Goal: Obtain resource: Obtain resource

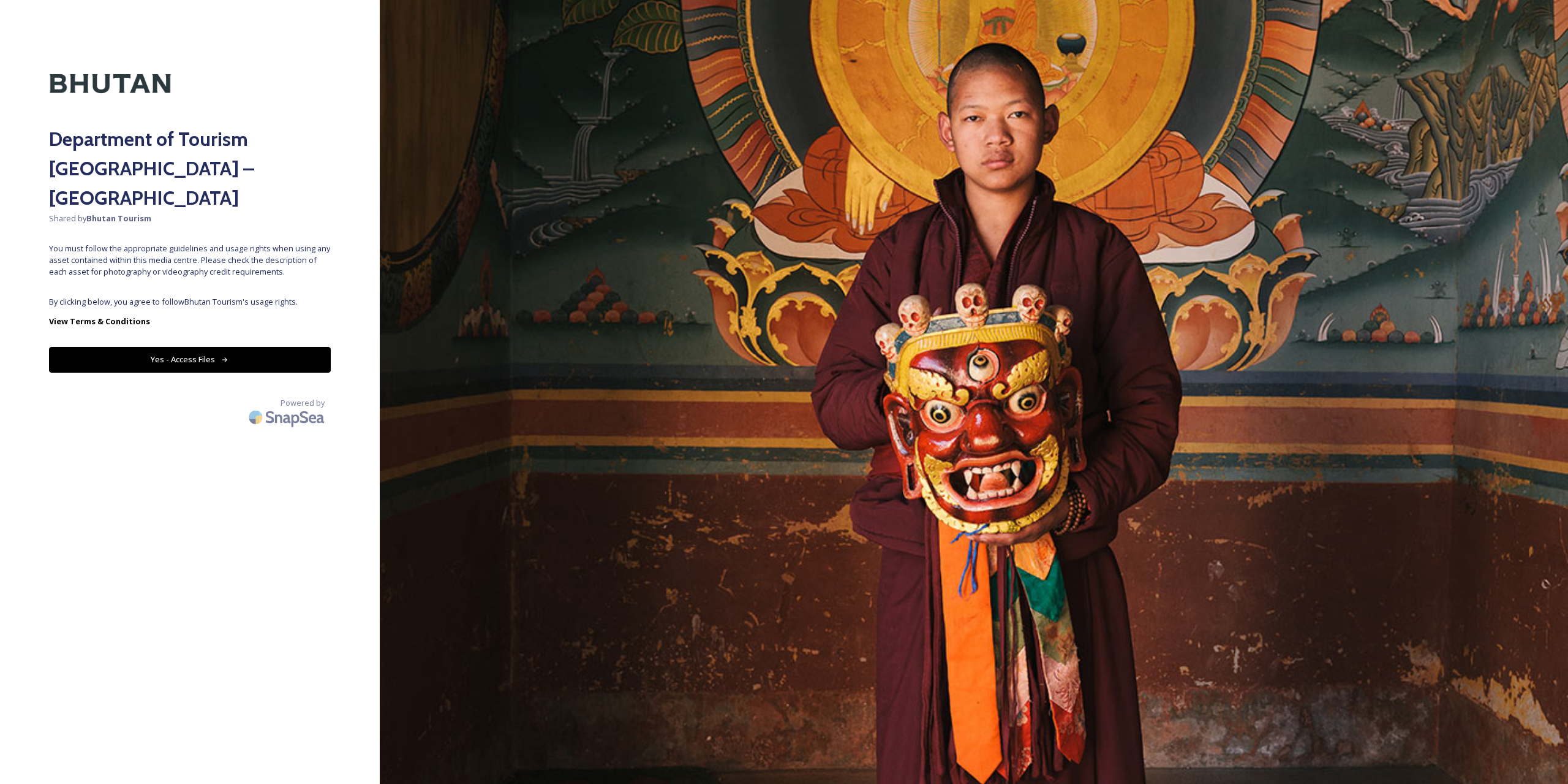
click at [101, 347] on button "Yes - Access Files" at bounding box center [189, 359] width 282 height 25
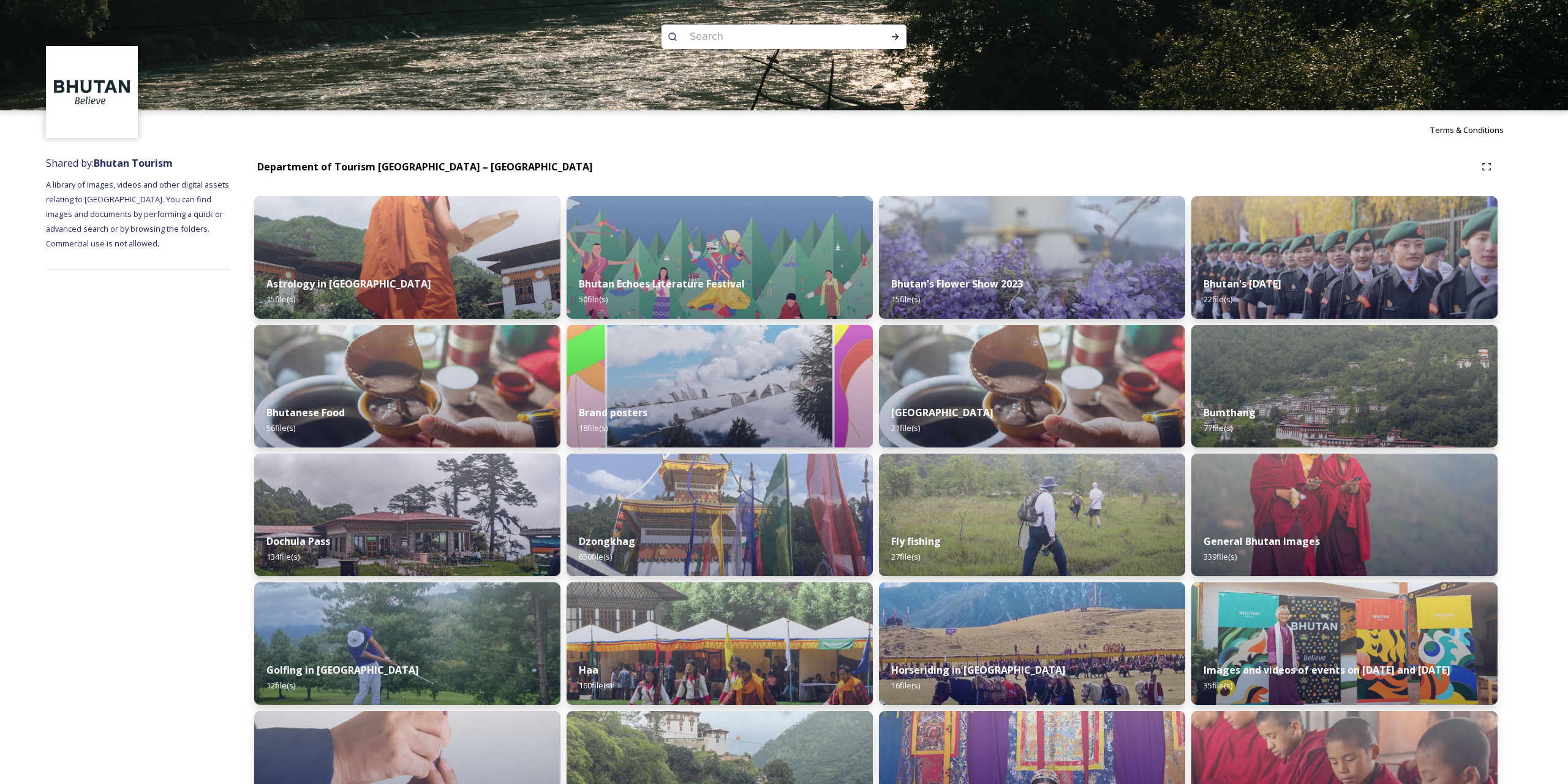
click at [692, 41] on input at bounding box center [767, 36] width 168 height 27
type input "Transbhutan Trail"
click at [898, 37] on icon at bounding box center [895, 37] width 6 height 6
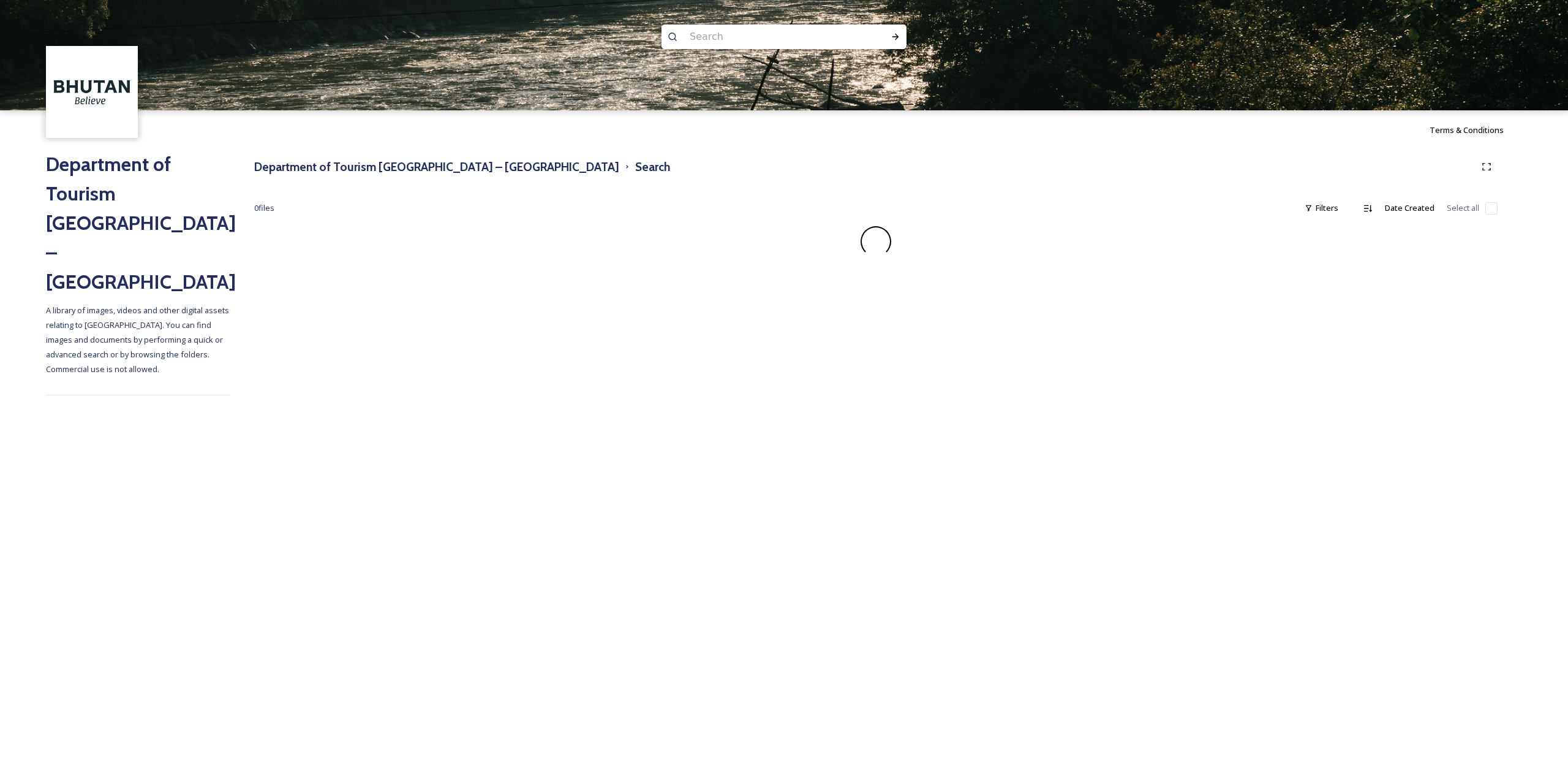
click at [795, 43] on input at bounding box center [767, 36] width 168 height 27
type input "Trail"
click at [489, 168] on h3 "Department of Tourism [GEOGRAPHIC_DATA] – [GEOGRAPHIC_DATA]" at bounding box center [437, 166] width 365 height 17
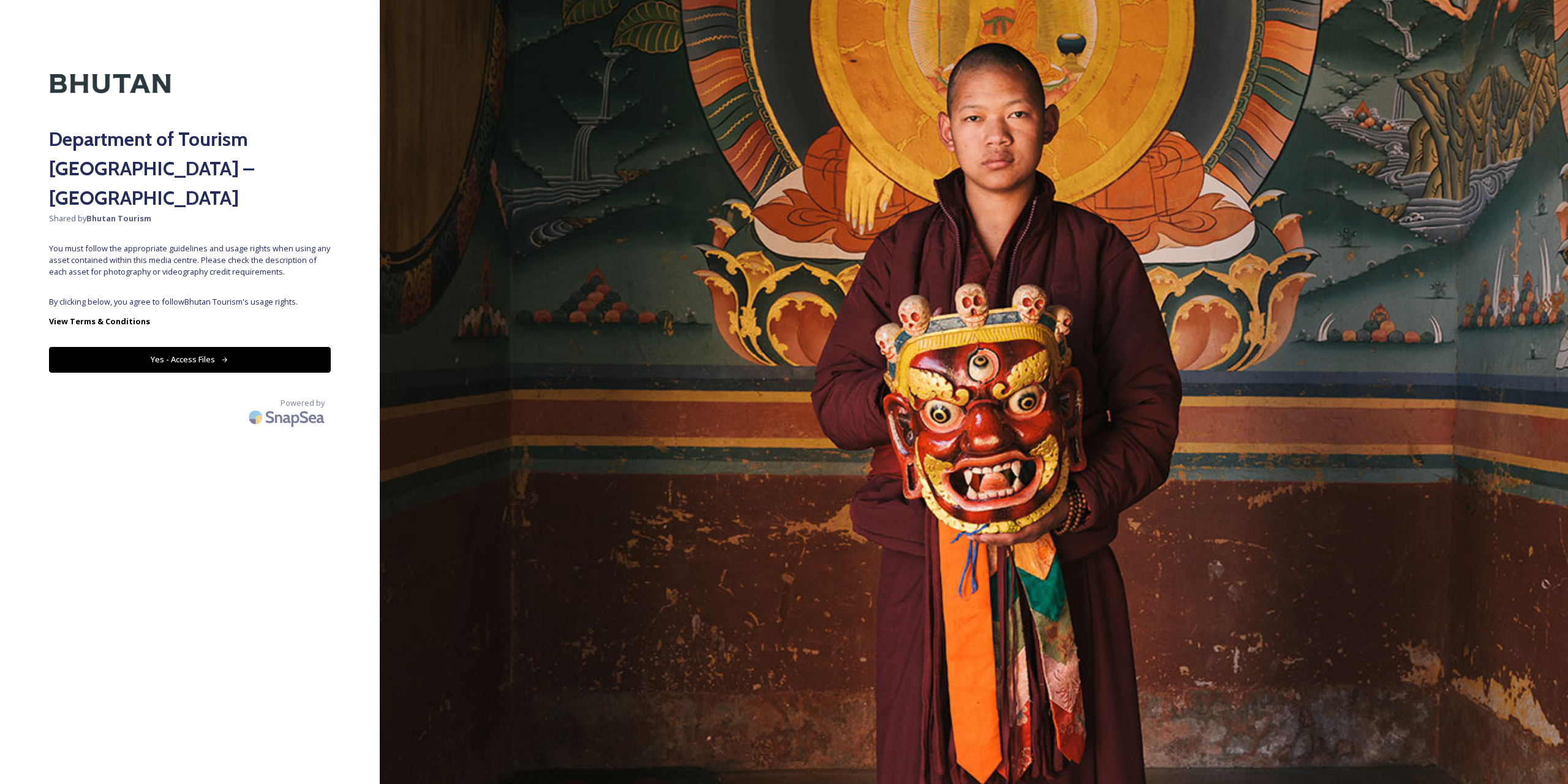
click at [289, 347] on button "Yes - Access Files" at bounding box center [189, 359] width 282 height 25
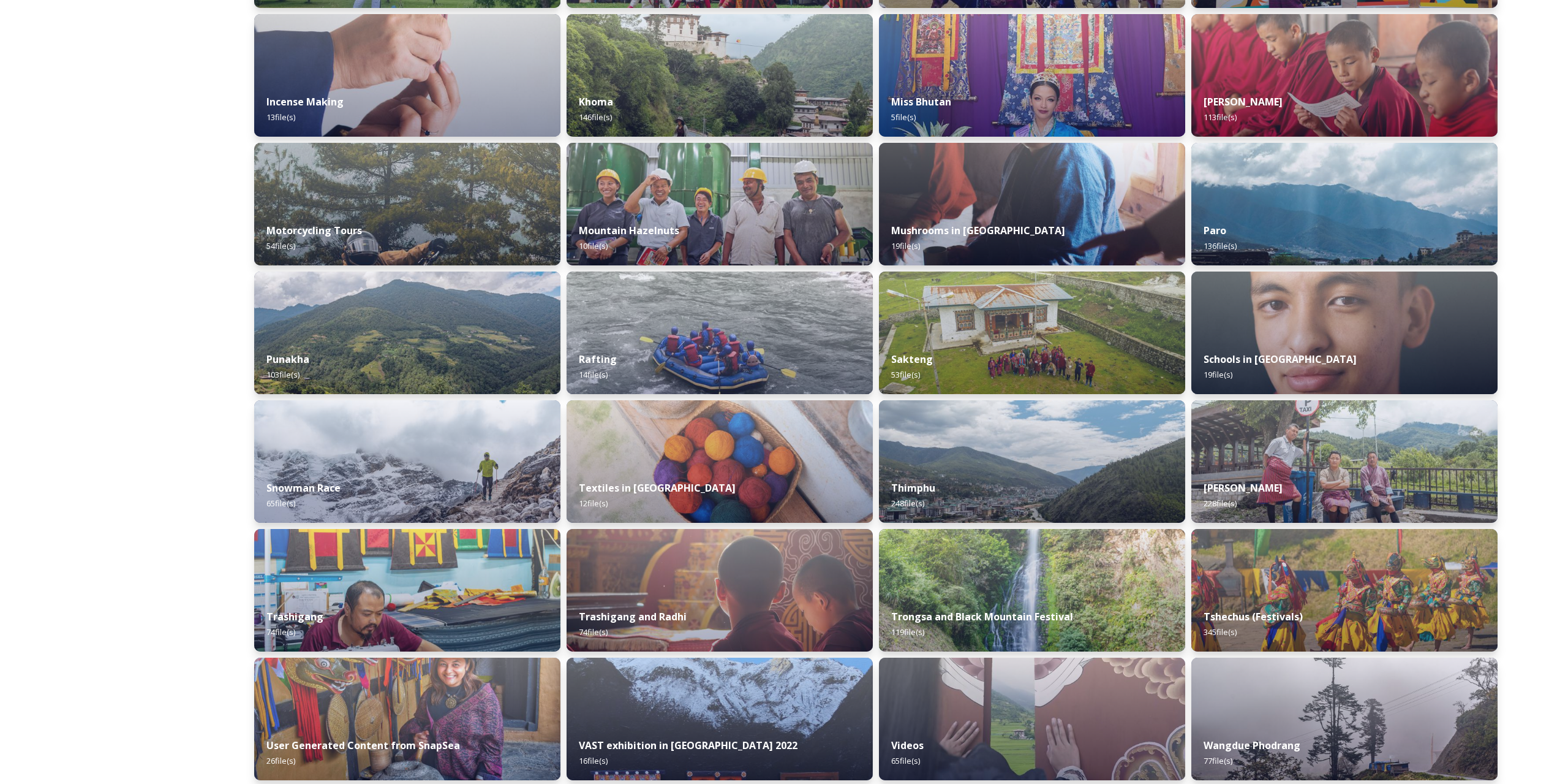
scroll to position [665, 0]
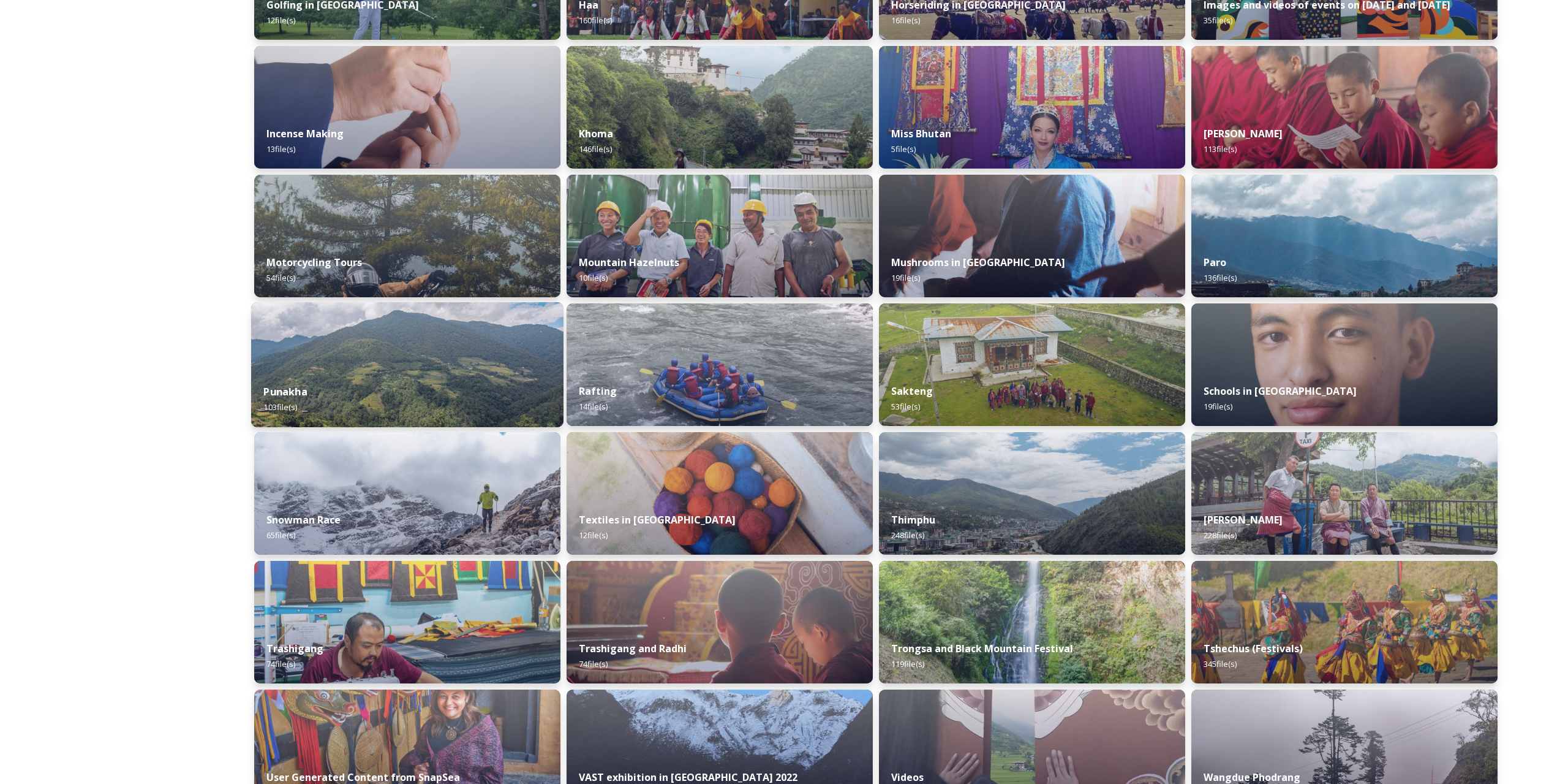
click at [485, 340] on img at bounding box center [407, 364] width 312 height 125
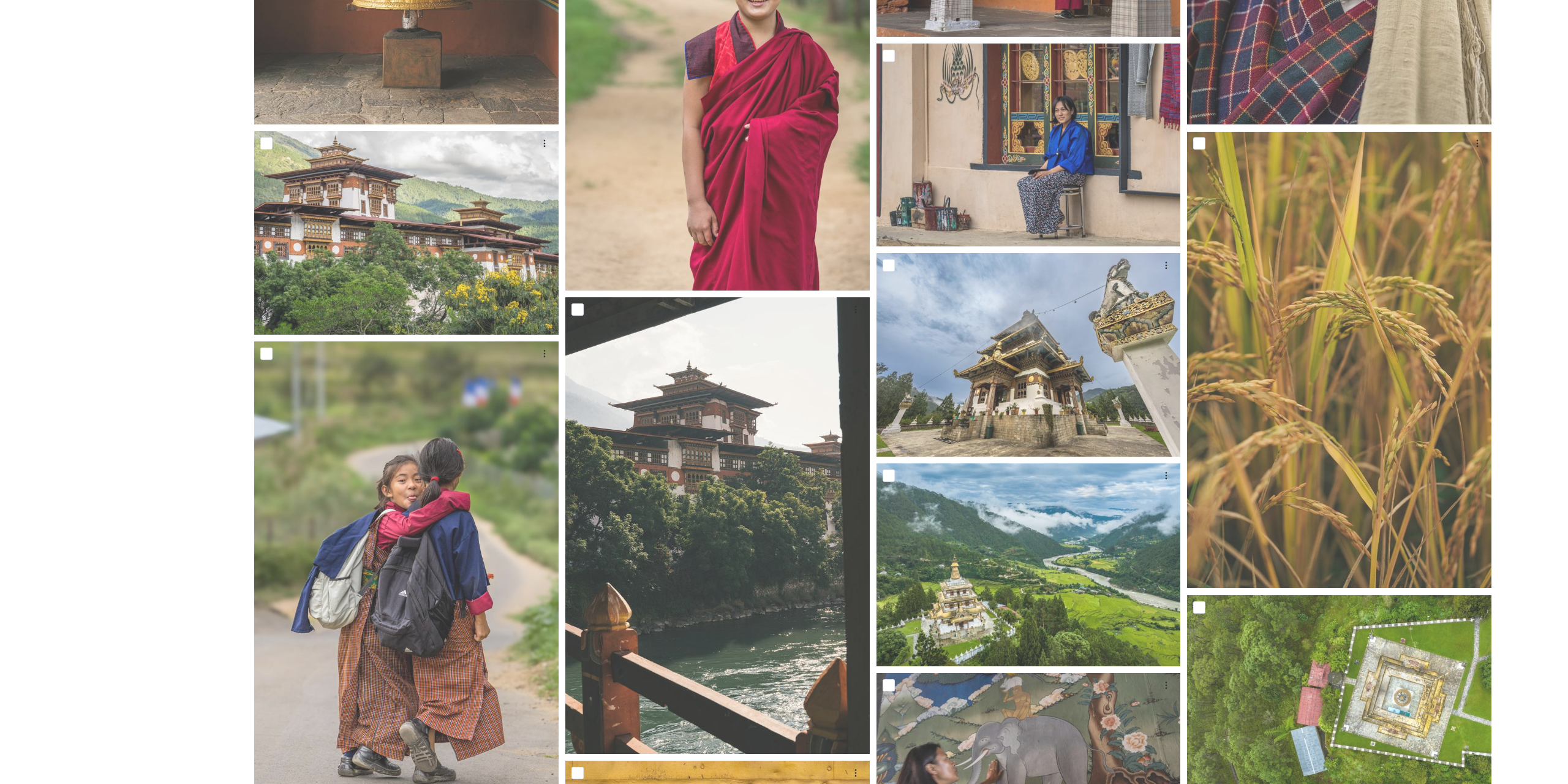
scroll to position [2014, 0]
